Goal: Information Seeking & Learning: Learn about a topic

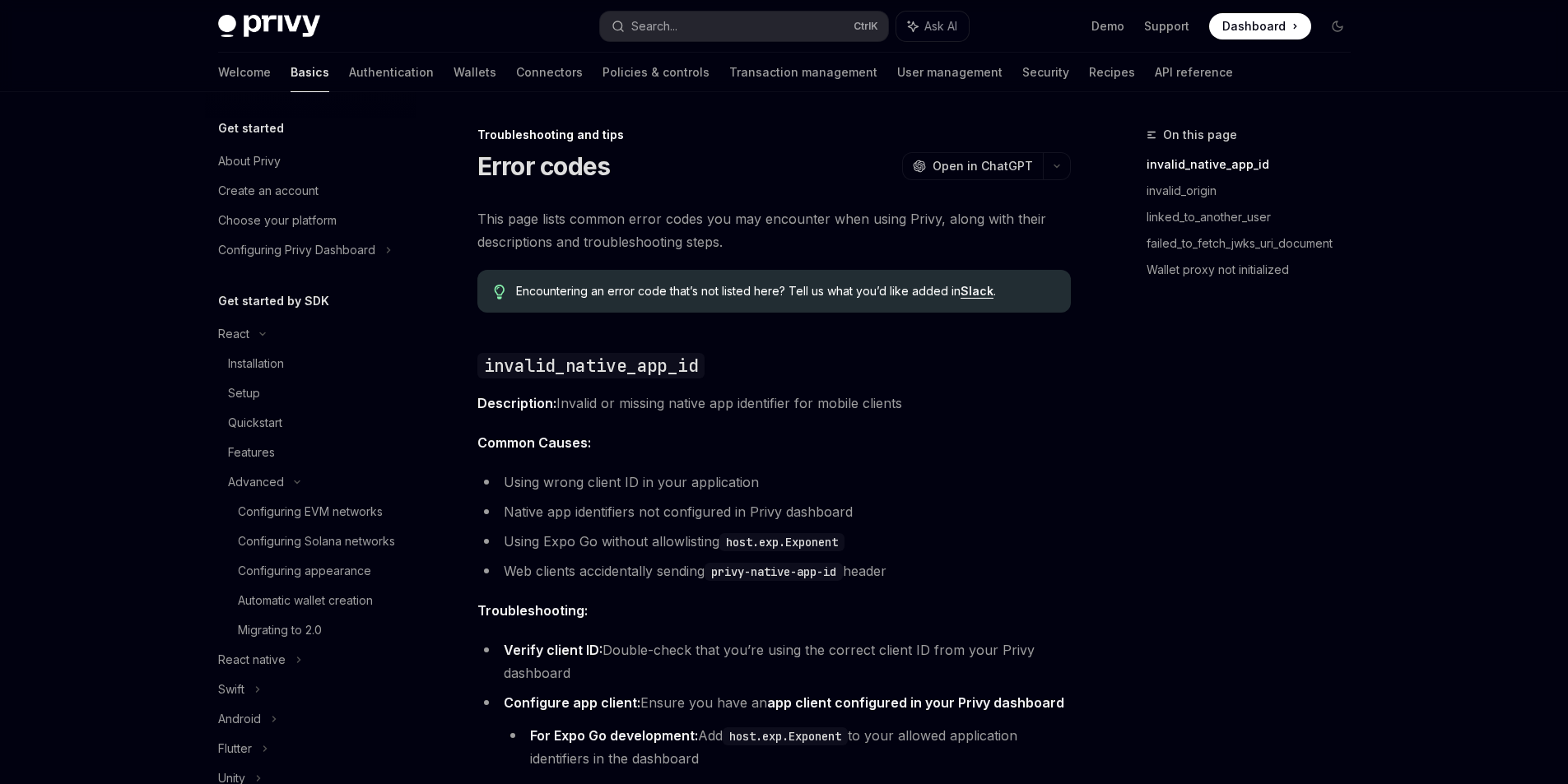
scroll to position [407, 0]
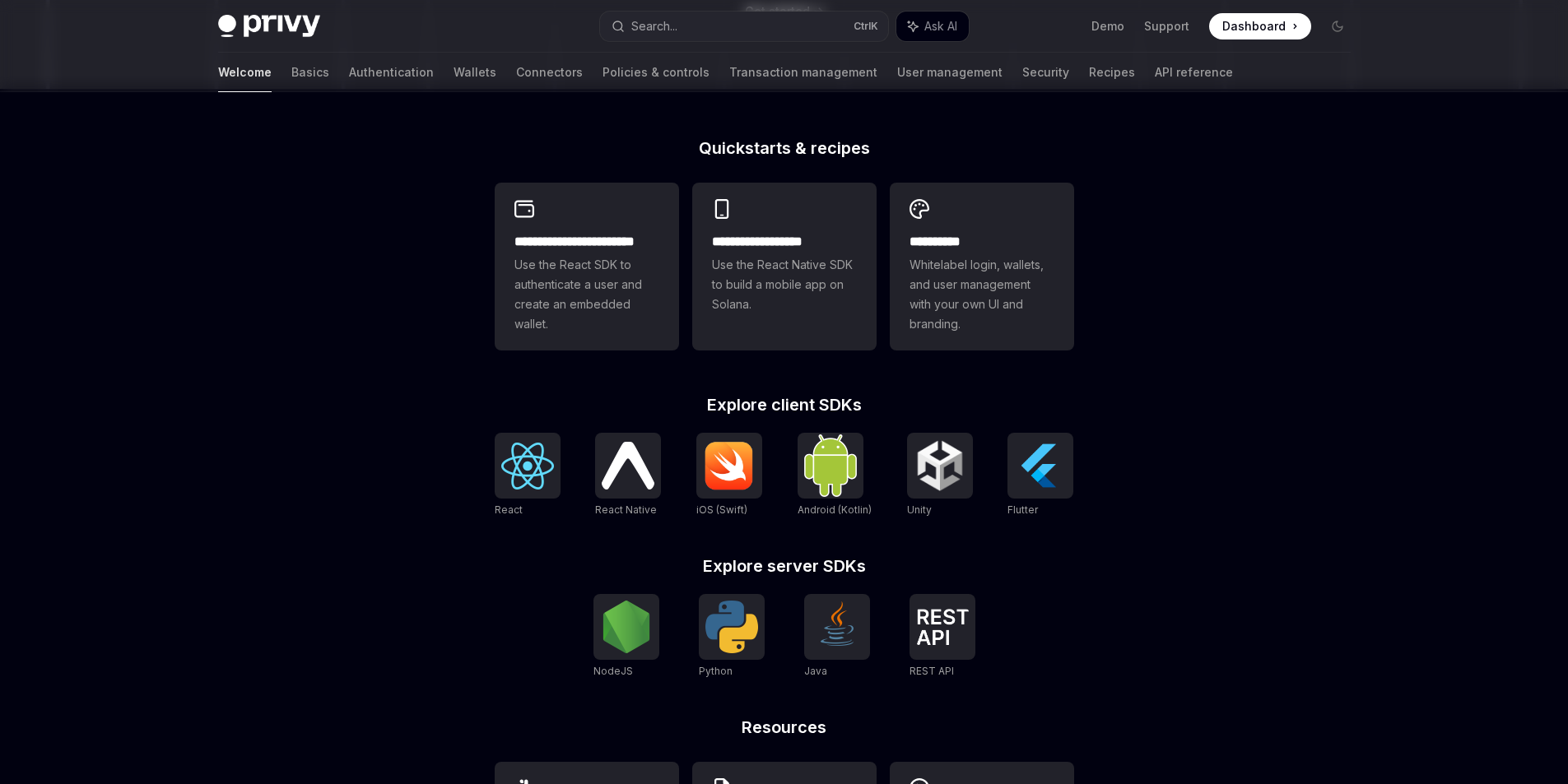
scroll to position [411, 0]
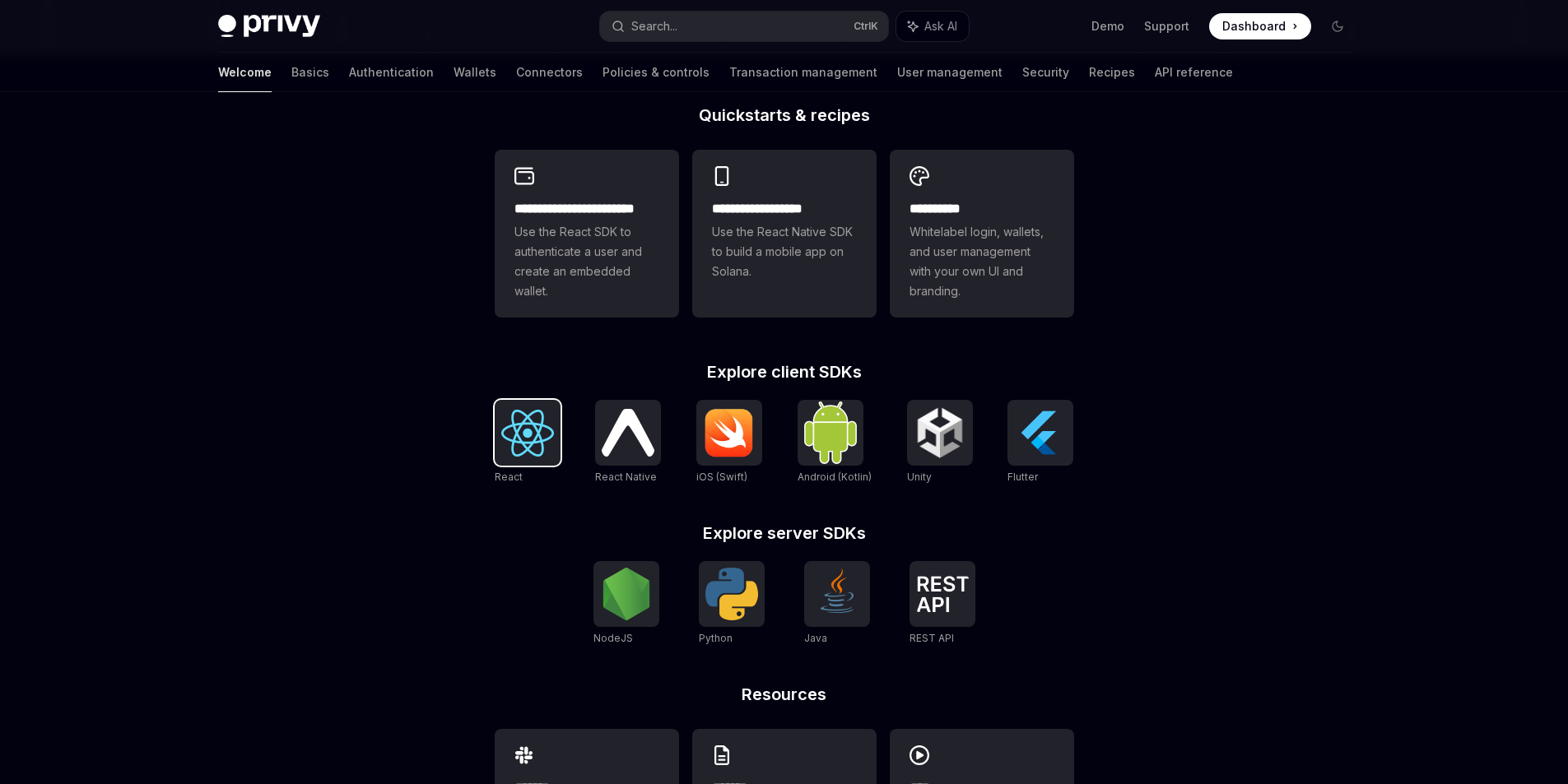
click at [523, 449] on img at bounding box center [527, 433] width 52 height 47
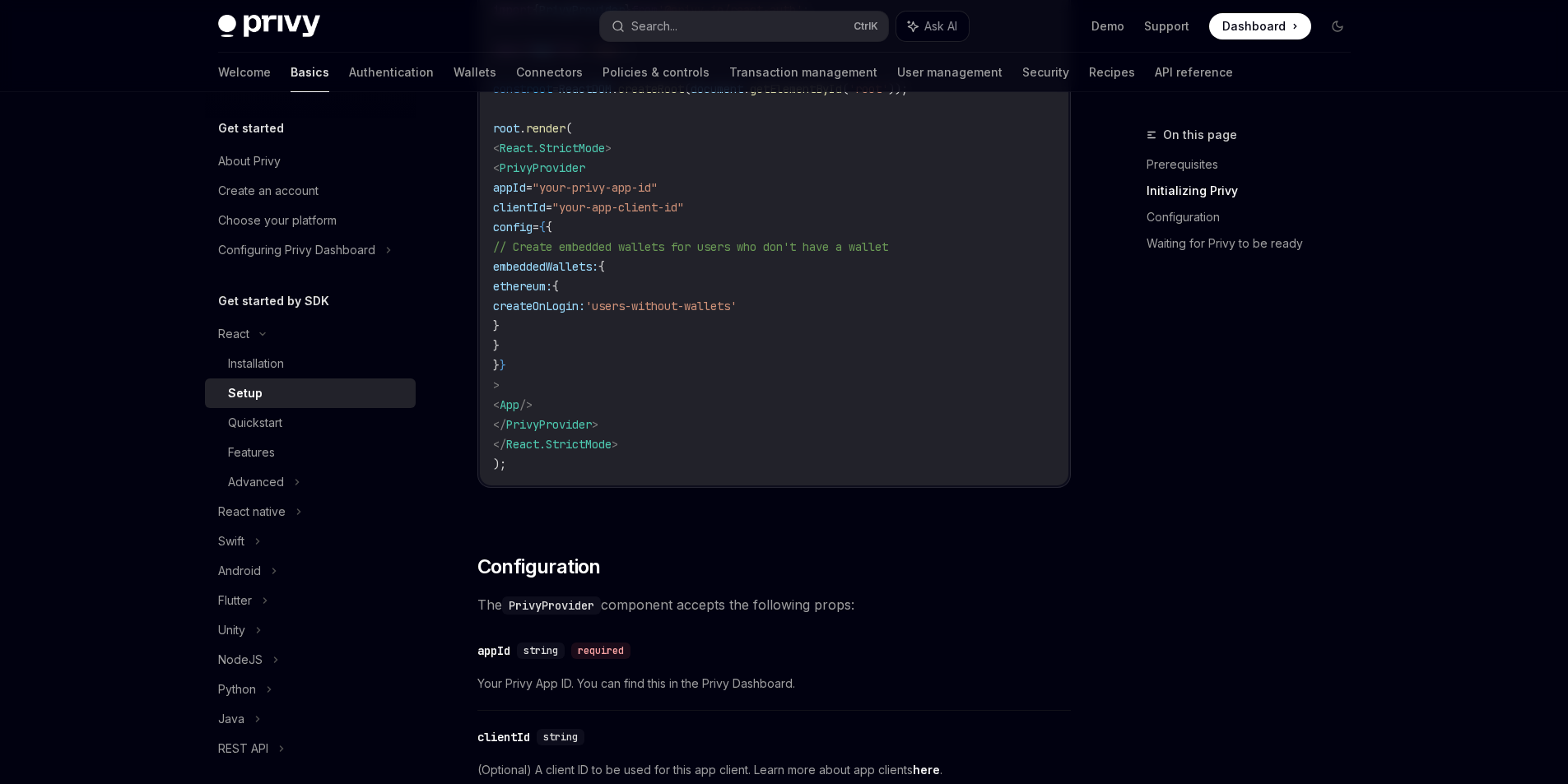
scroll to position [988, 0]
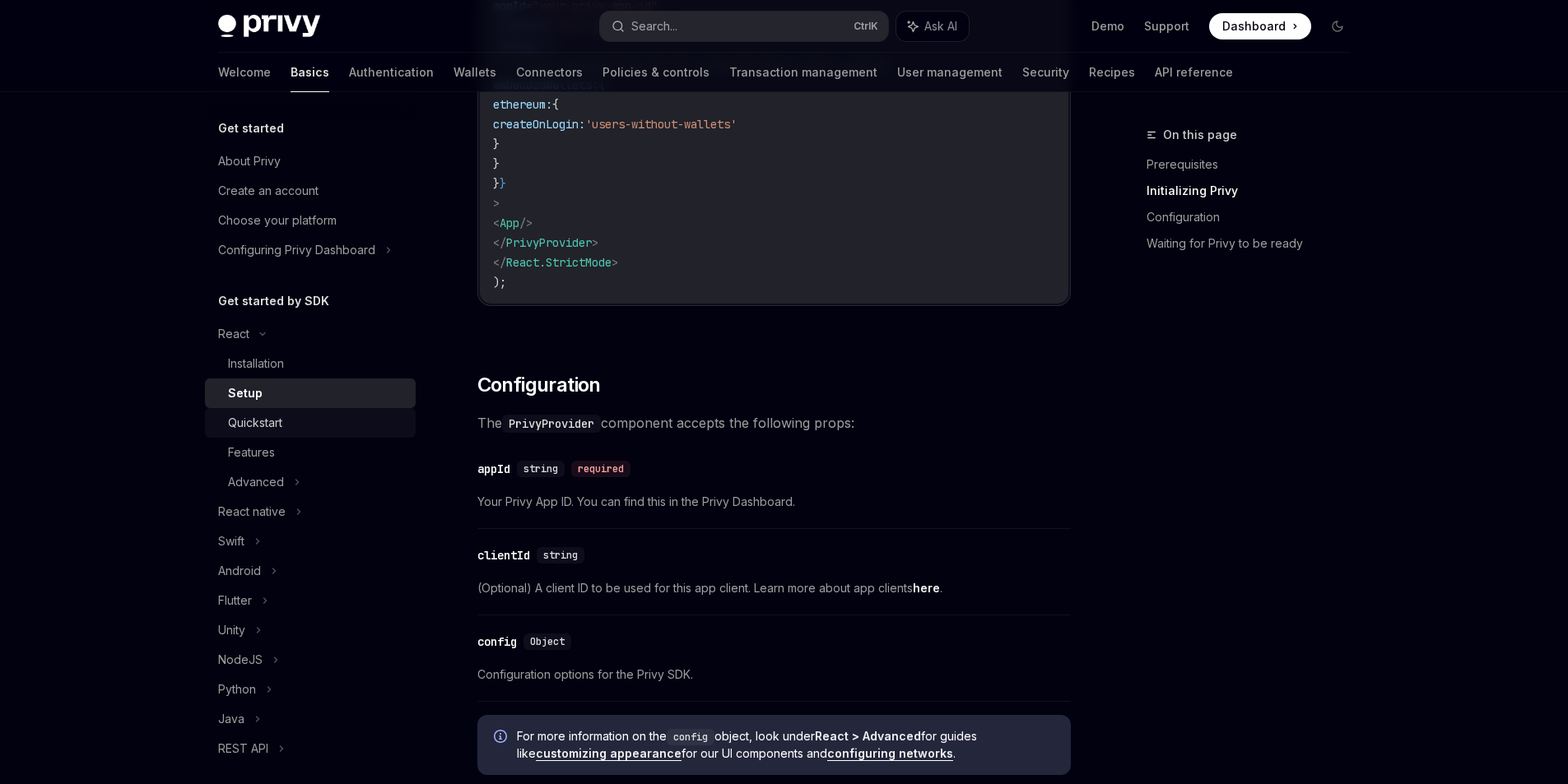
click at [232, 430] on div "Quickstart" at bounding box center [255, 423] width 54 height 20
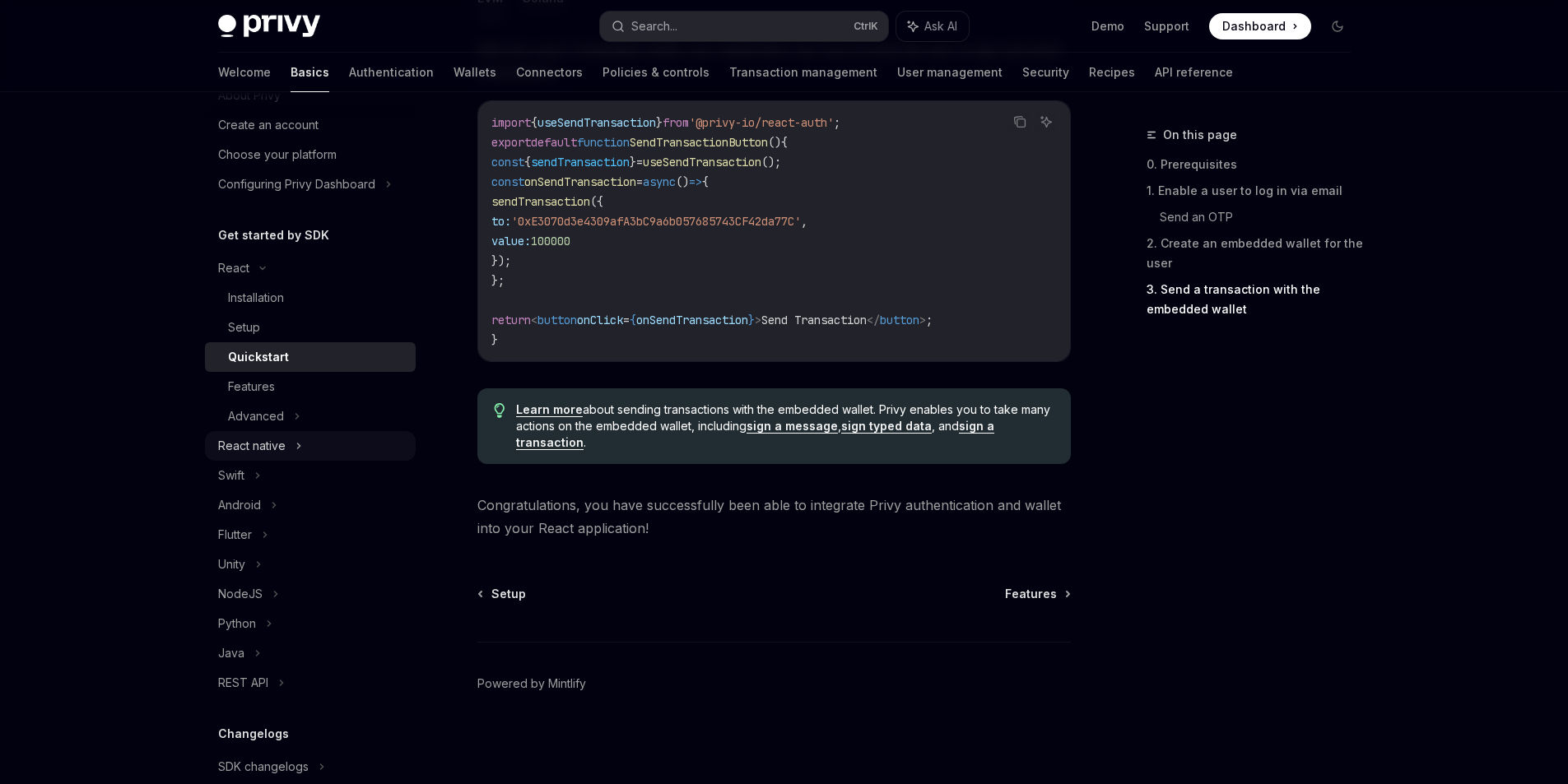
scroll to position [240, 0]
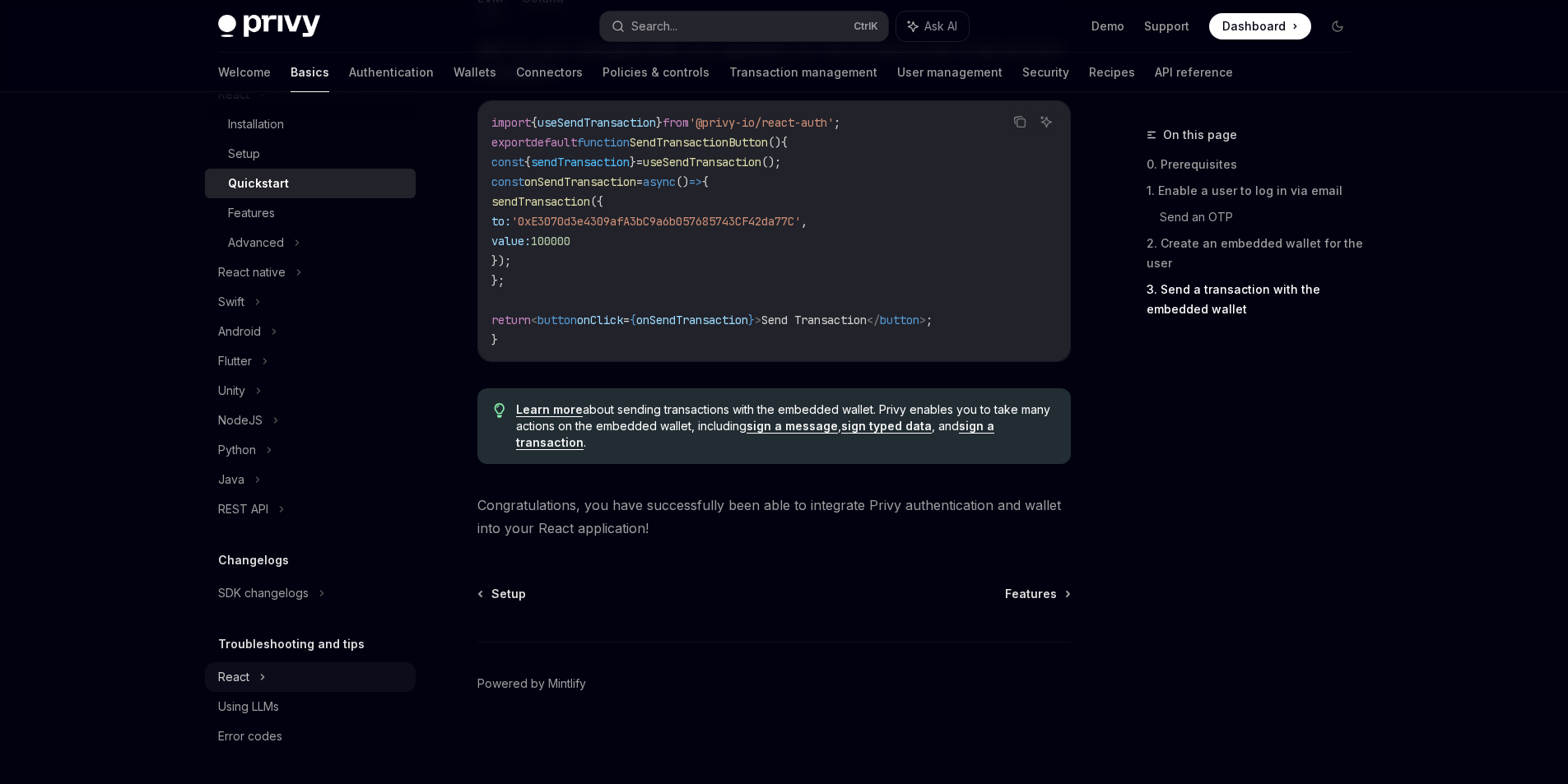
click at [265, 98] on icon at bounding box center [262, 94] width 20 height 6
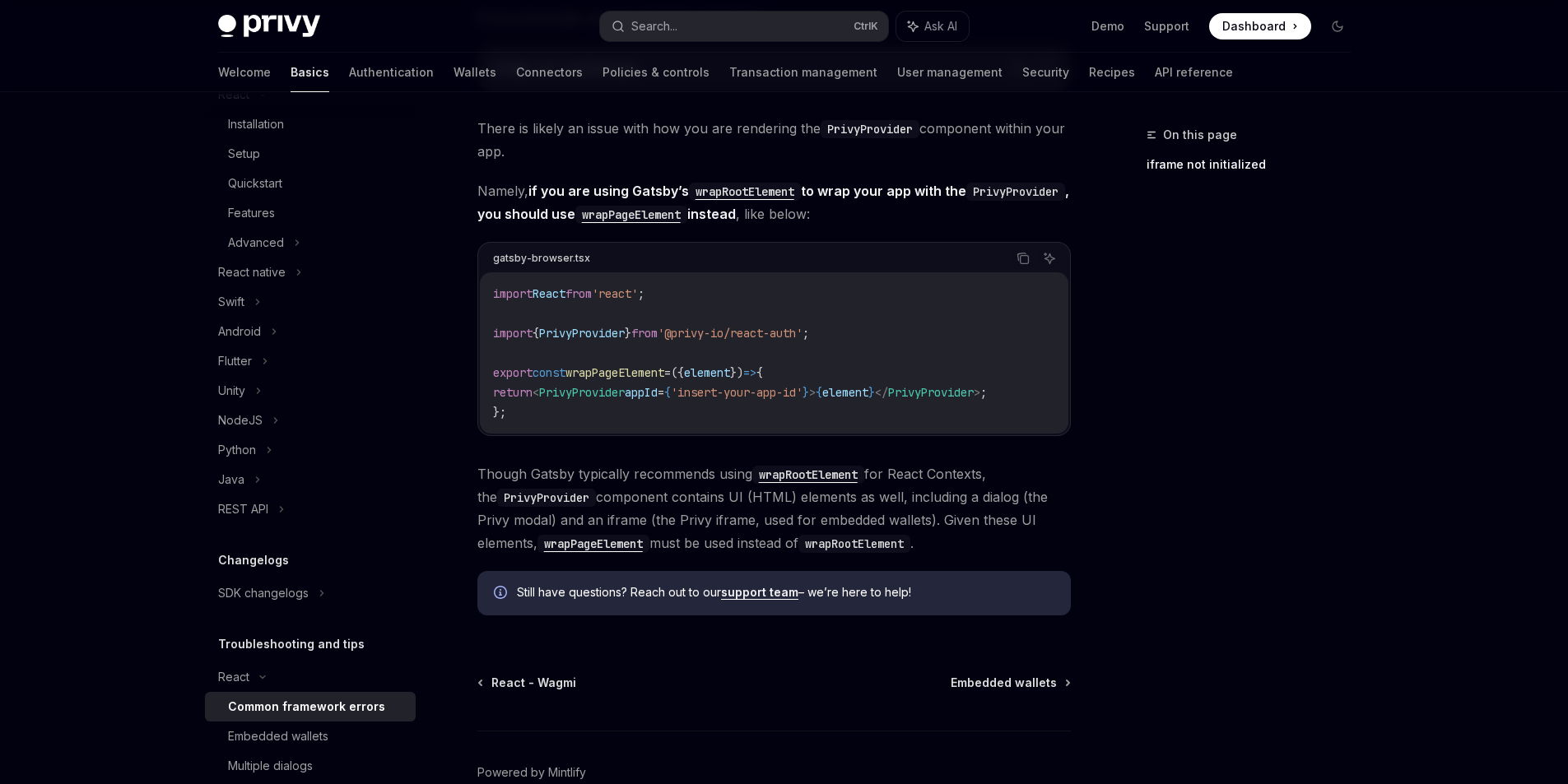
scroll to position [543, 0]
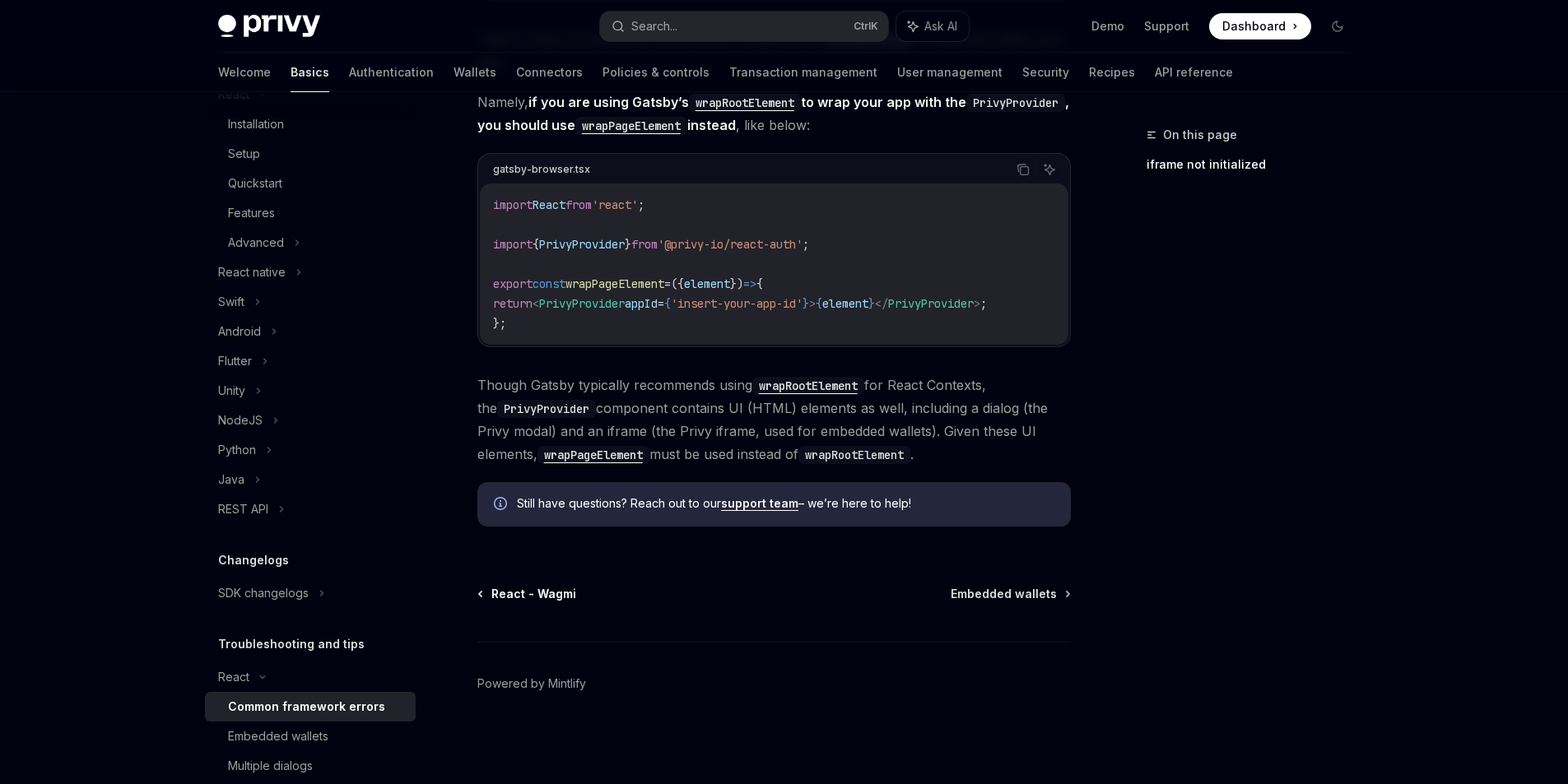
click at [522, 595] on span "React - Wagmi" at bounding box center [534, 594] width 85 height 16
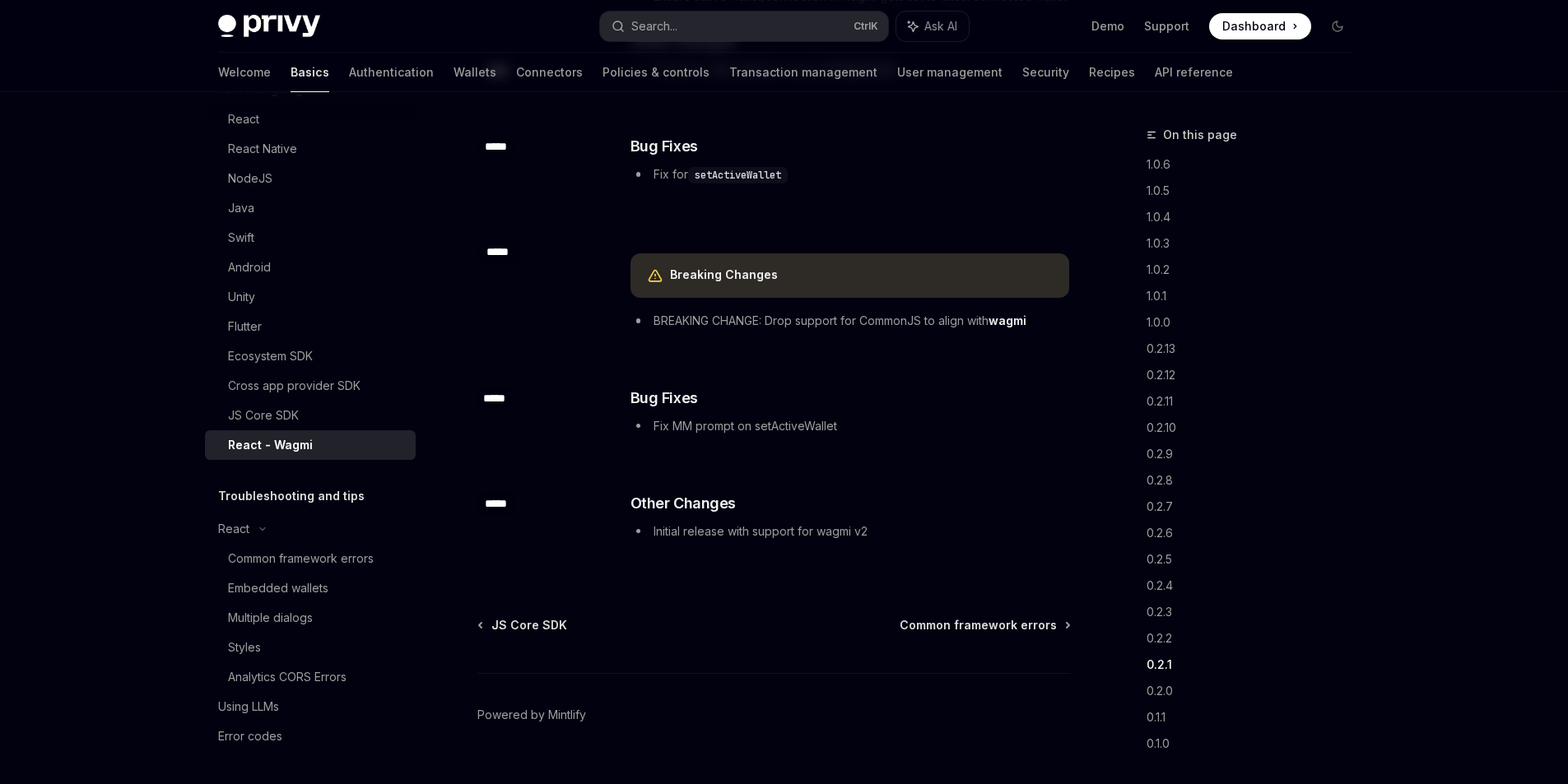
scroll to position [2397, 0]
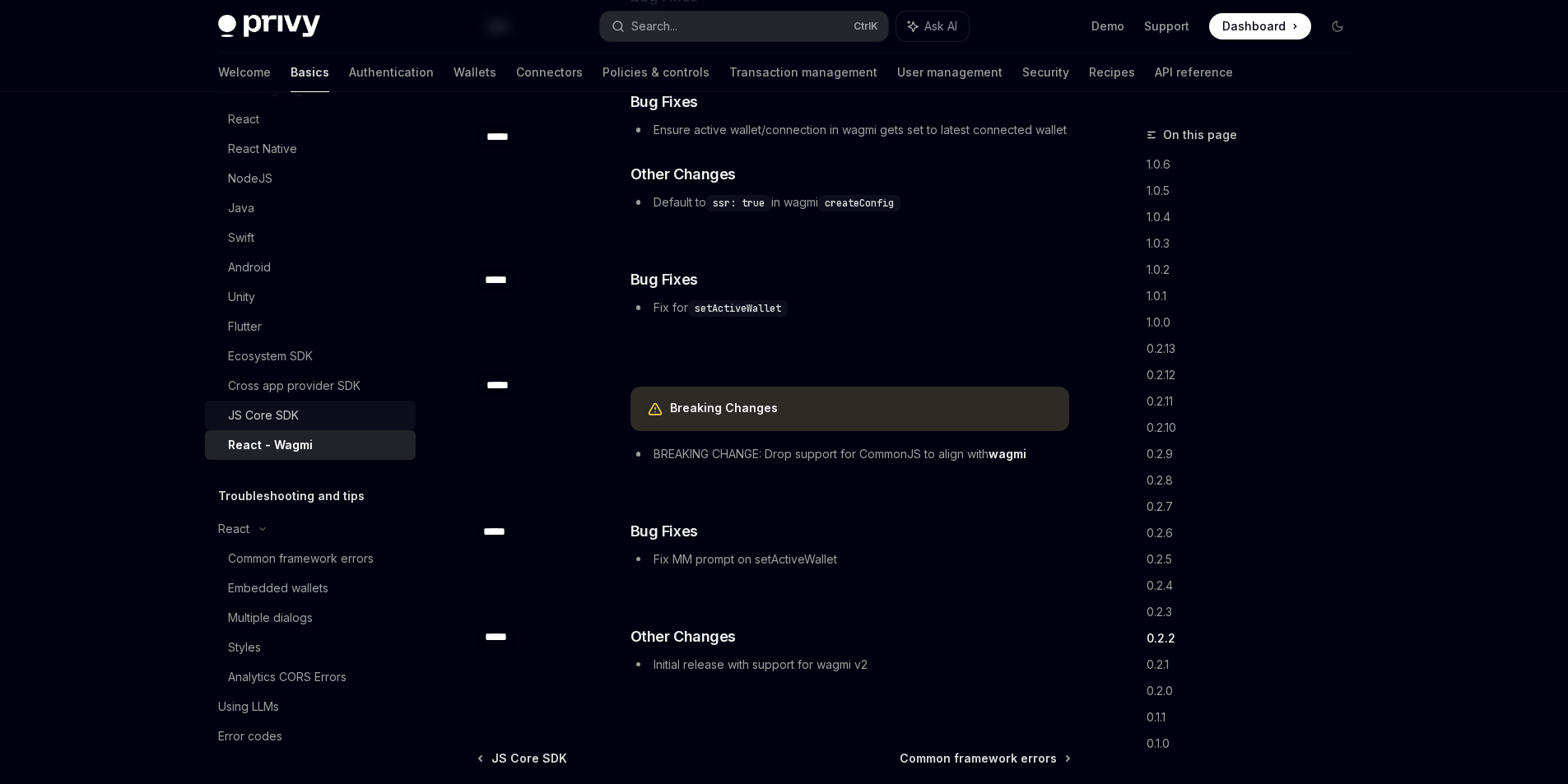
click at [282, 417] on div "JS Core SDK" at bounding box center [263, 415] width 71 height 20
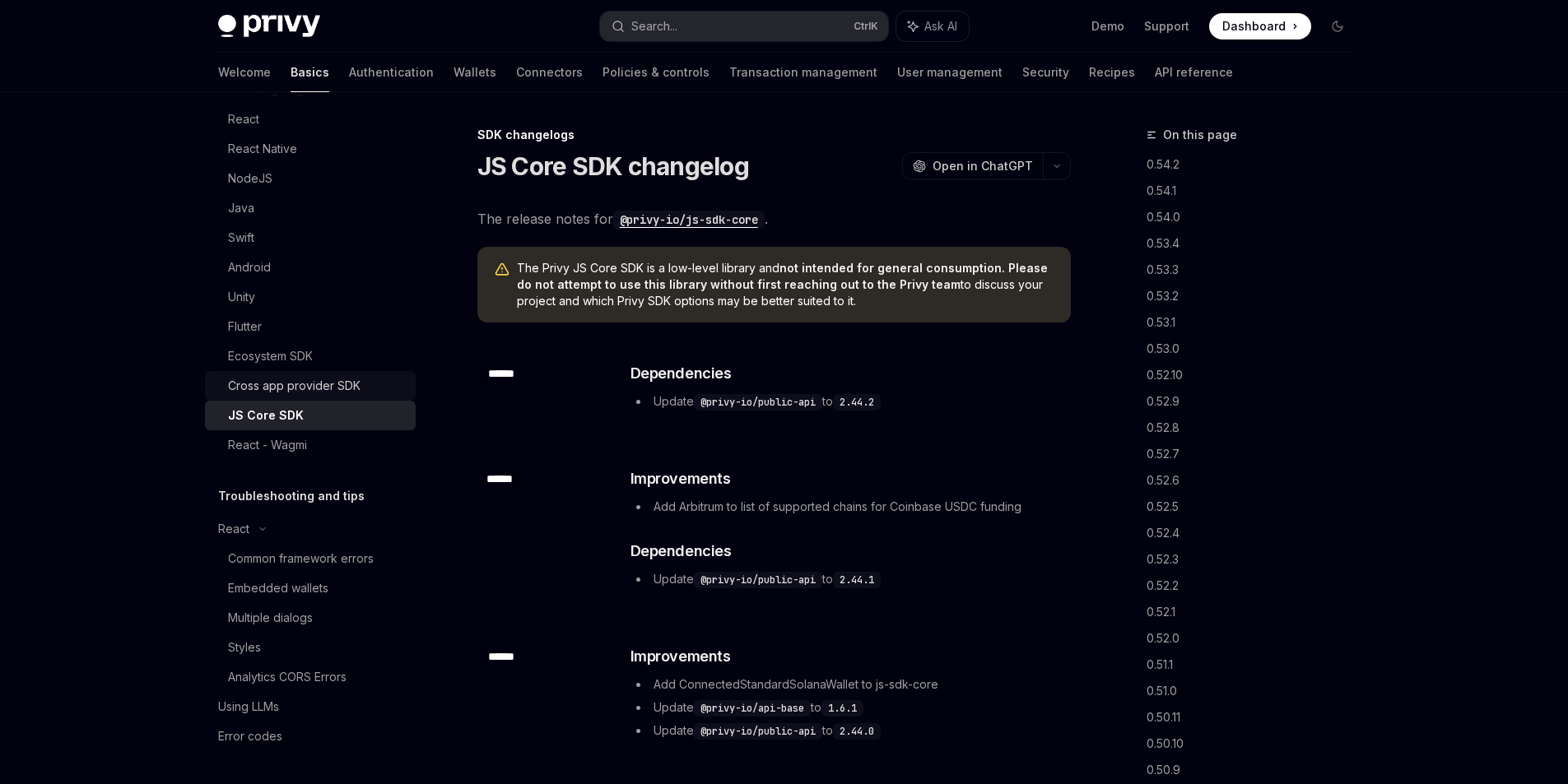
click at [293, 390] on div "Cross app provider SDK" at bounding box center [294, 386] width 133 height 20
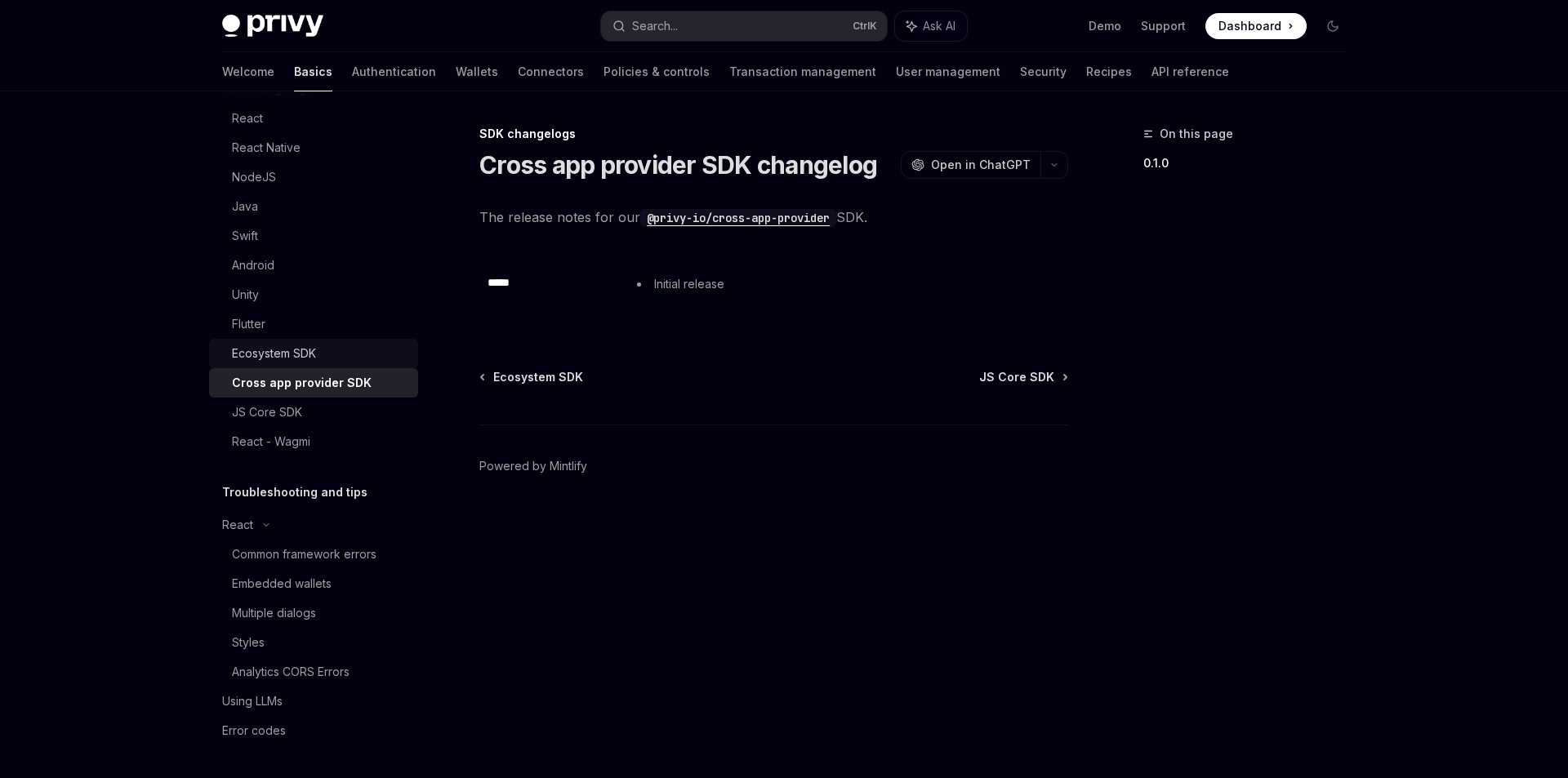
click at [297, 364] on link "Ecosystem SDK" at bounding box center [314, 353] width 209 height 30
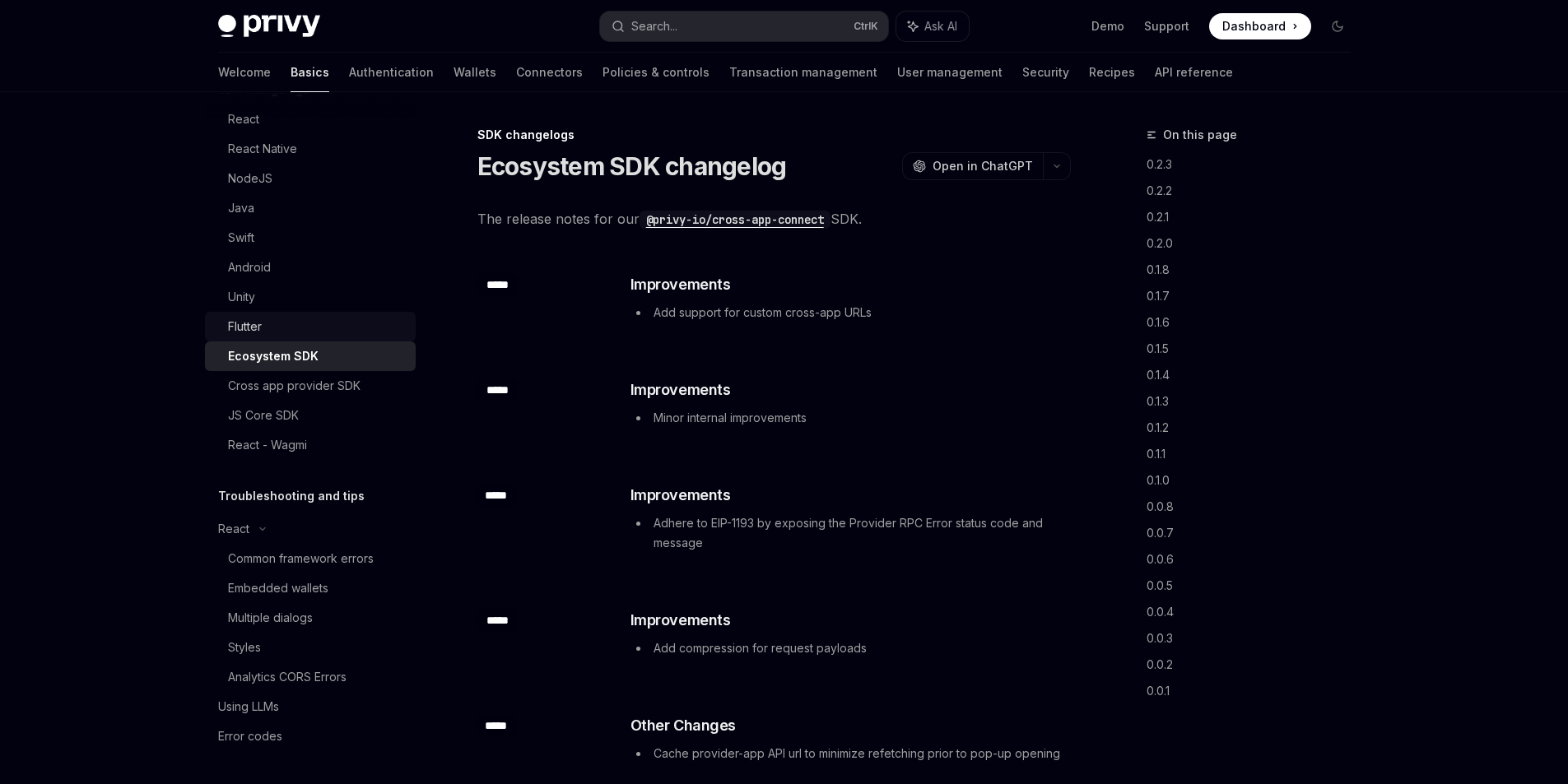
click at [301, 332] on div "Flutter" at bounding box center [316, 326] width 178 height 20
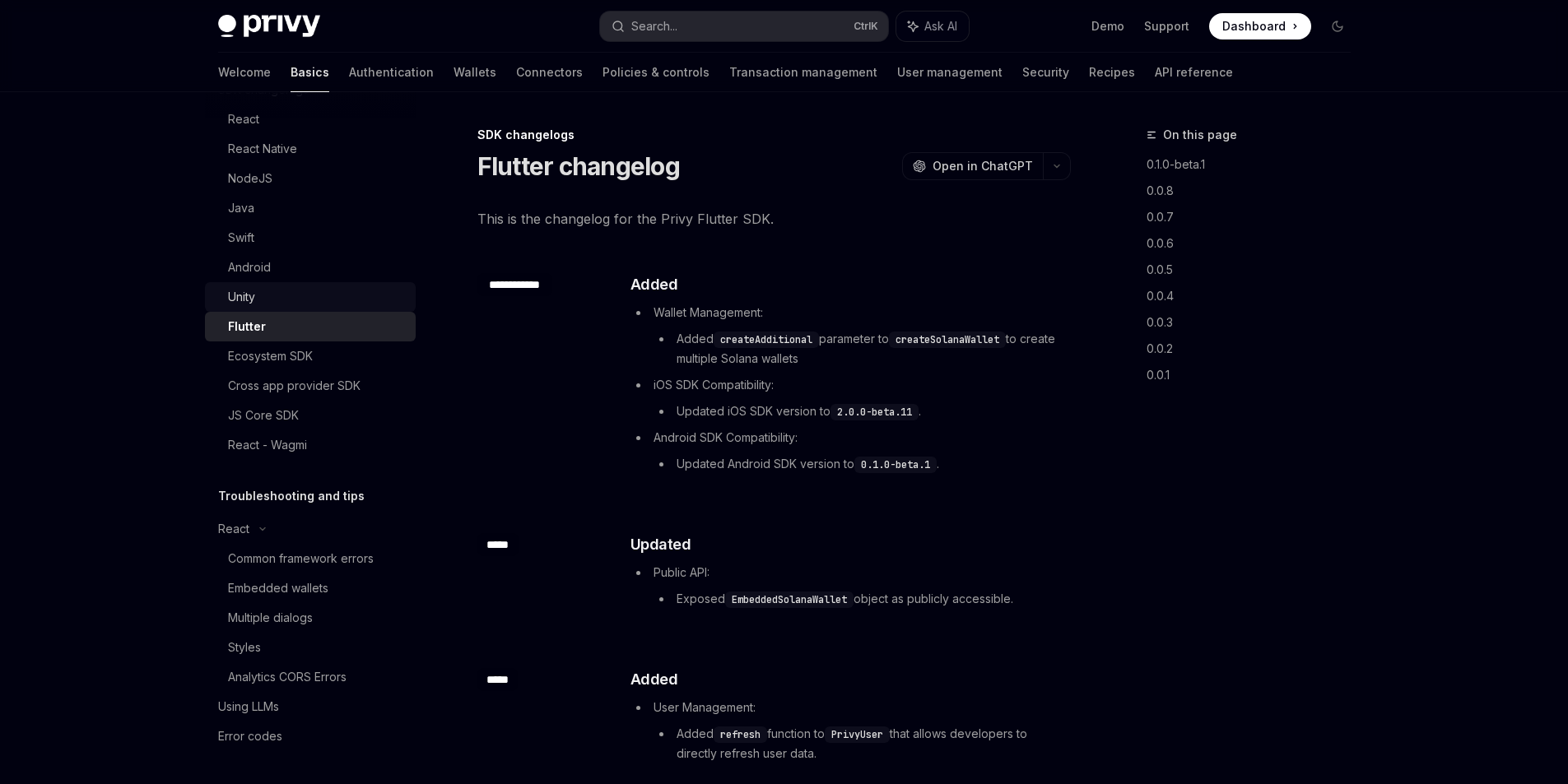
click at [293, 297] on div "Unity" at bounding box center [316, 297] width 178 height 20
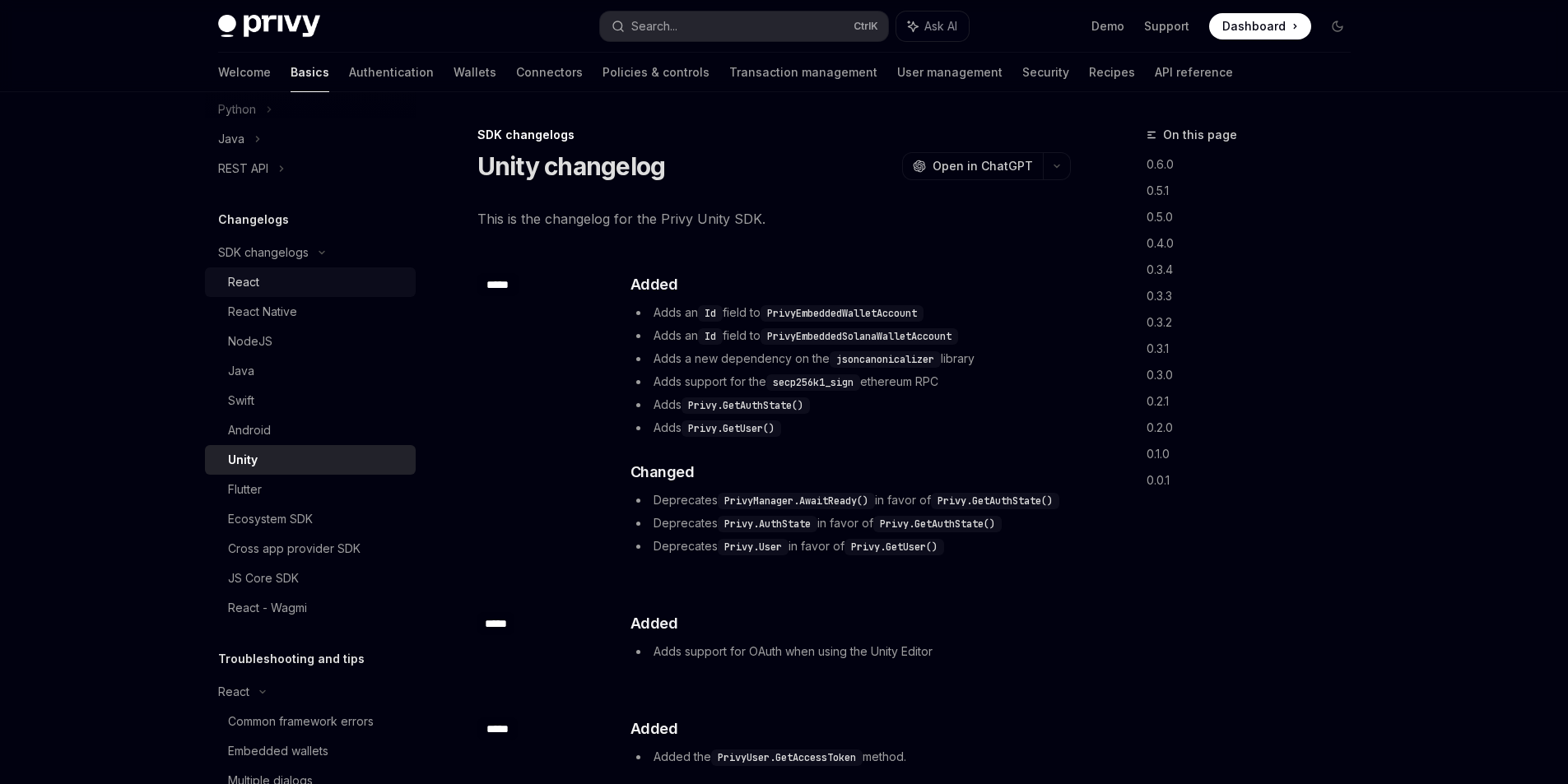
scroll to position [579, 0]
click at [289, 292] on div "React" at bounding box center [316, 284] width 178 height 20
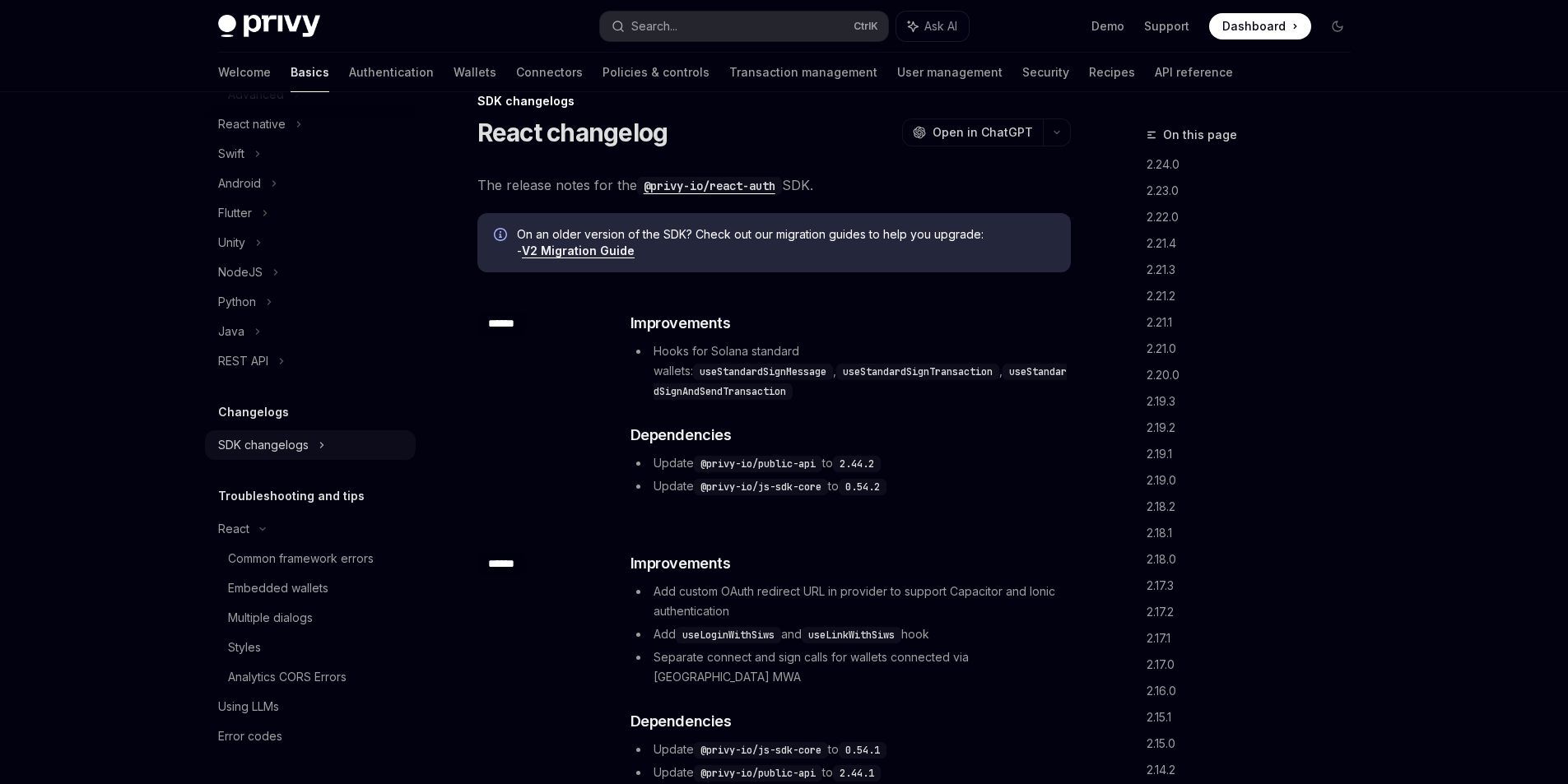
scroll to position [82, 0]
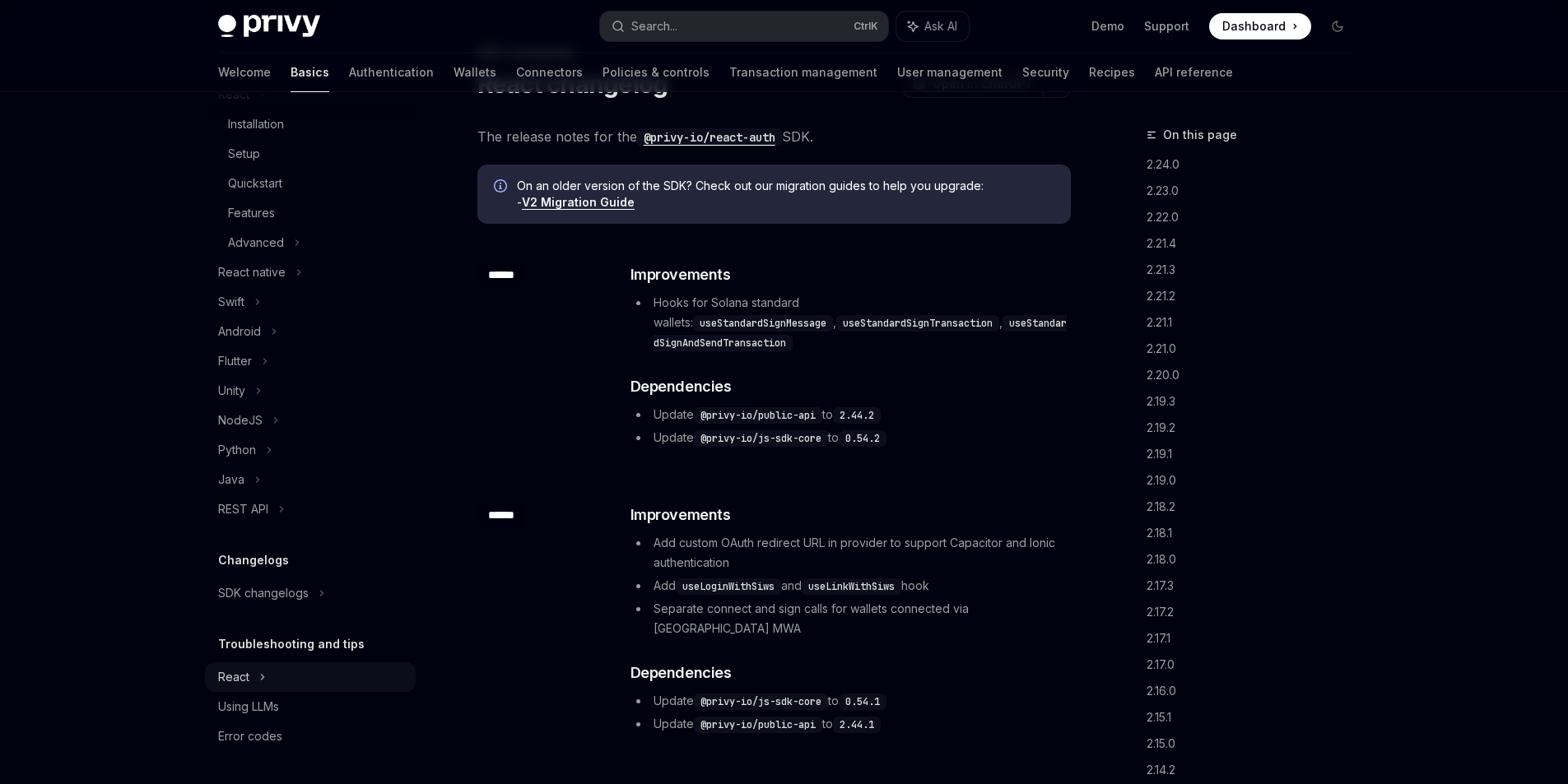
click at [272, 109] on div "React" at bounding box center [310, 95] width 211 height 30
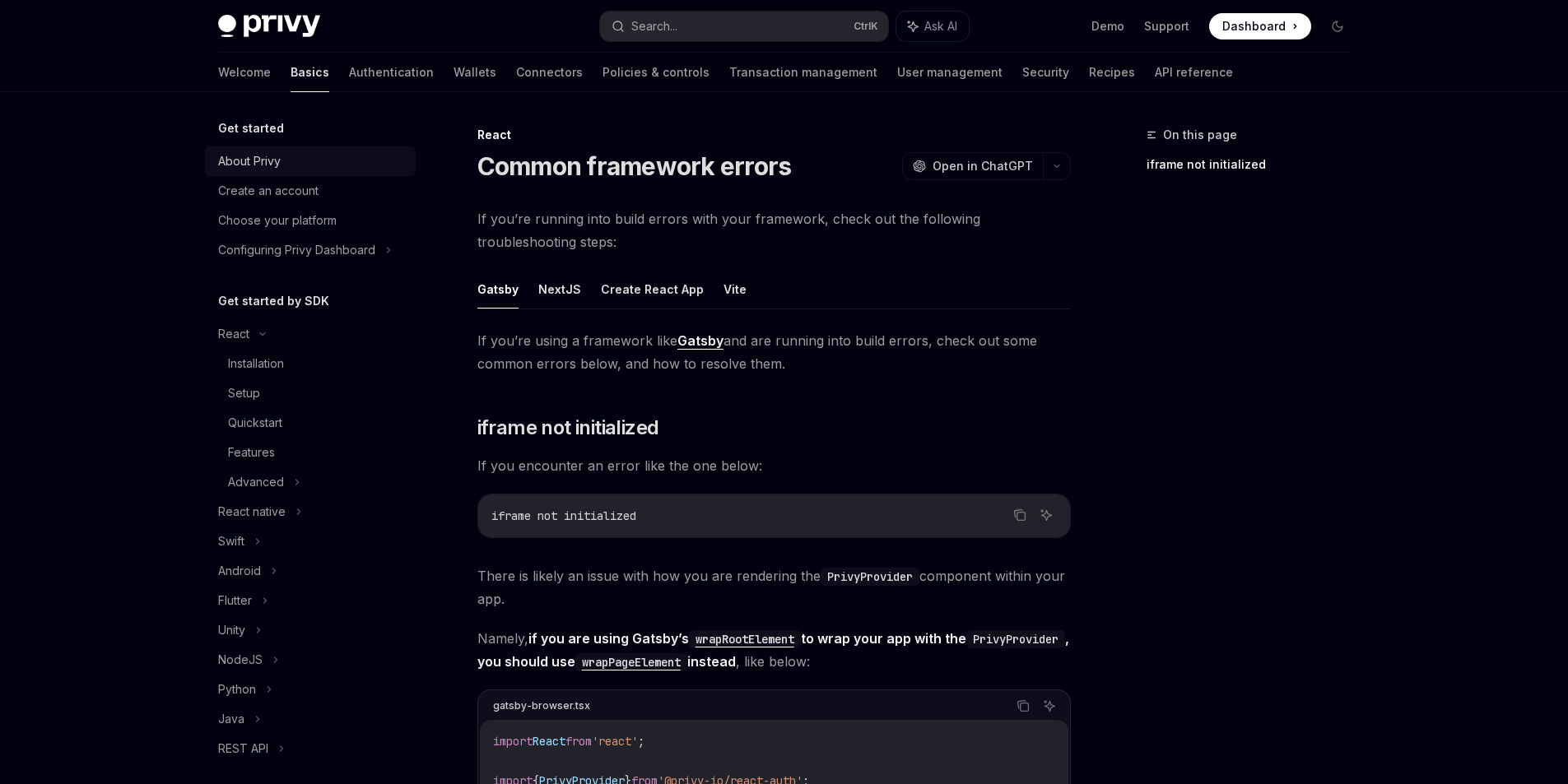
click at [284, 156] on div "About Privy" at bounding box center [312, 161] width 188 height 20
type textarea "*"
